Goal: Navigation & Orientation: Go to known website

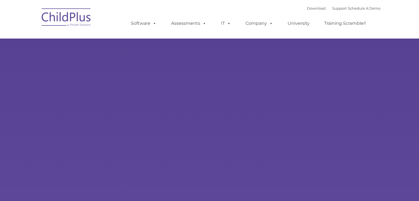
type input ""
select select "MEDIUM"
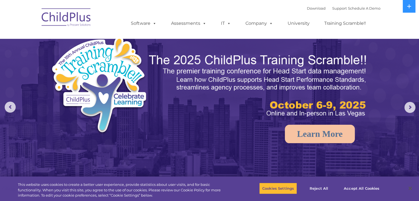
click at [61, 24] on img at bounding box center [66, 18] width 55 height 28
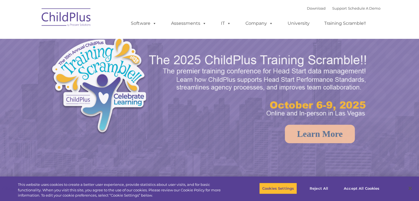
select select "MEDIUM"
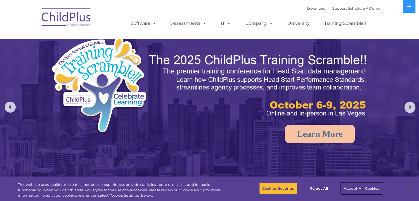
click at [361, 190] on button "Accept All Cookies" at bounding box center [361, 188] width 42 height 12
